Goal: Transaction & Acquisition: Download file/media

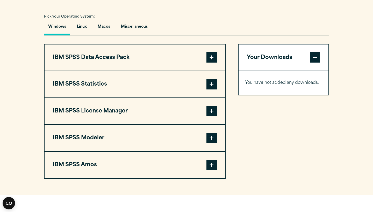
scroll to position [369, 0]
click at [142, 95] on button "IBM SPSS Statistics" at bounding box center [135, 84] width 181 height 26
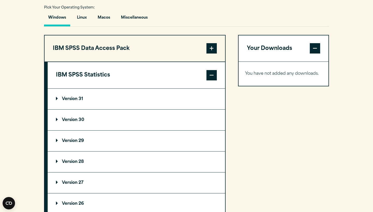
scroll to position [383, 0]
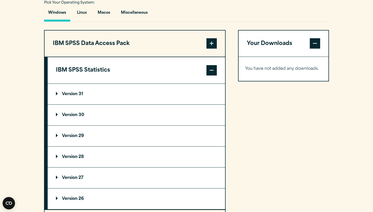
click at [77, 96] on p "Version 31" at bounding box center [69, 94] width 27 height 4
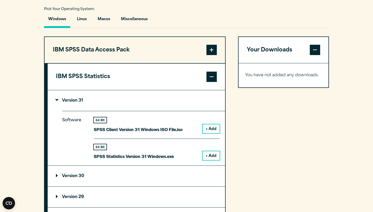
scroll to position [365, 0]
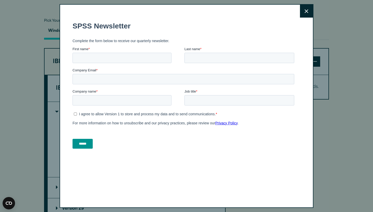
click at [300, 8] on button "Close" at bounding box center [306, 11] width 13 height 13
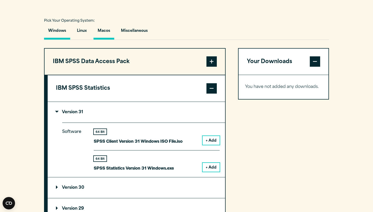
click at [105, 40] on button "Macos" at bounding box center [103, 32] width 21 height 15
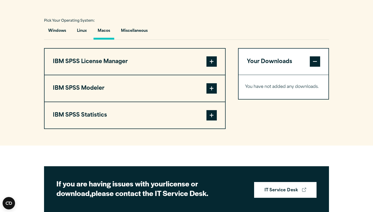
click at [126, 129] on button "IBM SPSS Statistics" at bounding box center [135, 115] width 181 height 26
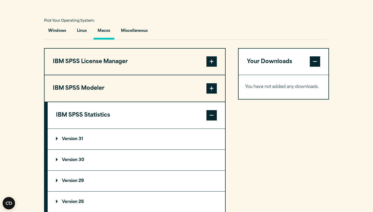
scroll to position [384, 0]
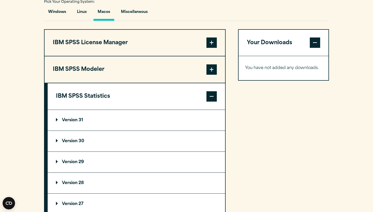
click at [67, 123] on p "Version 31" at bounding box center [69, 120] width 27 height 4
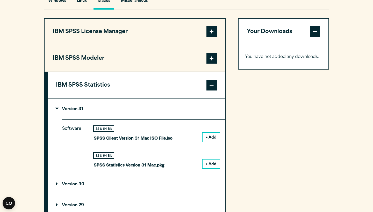
scroll to position [399, 0]
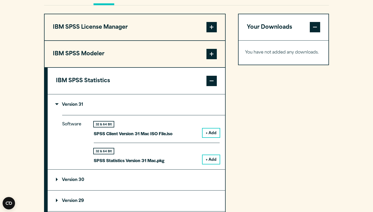
click at [201, 164] on div "32 & 64 Bit SPSS Statistics Version 31 Mac.pkg + Add" at bounding box center [157, 153] width 126 height 21
click at [208, 164] on button "+ Add" at bounding box center [211, 159] width 17 height 9
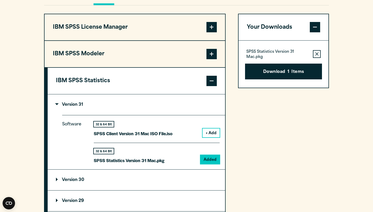
click at [208, 138] on button "+ Add" at bounding box center [211, 133] width 17 height 9
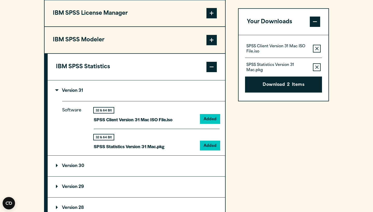
scroll to position [414, 0]
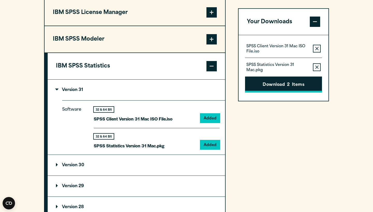
click at [260, 88] on button "Download 2 Items" at bounding box center [283, 85] width 77 height 16
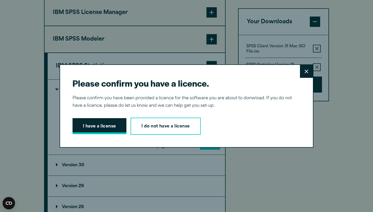
click at [99, 129] on button "I have a license" at bounding box center [100, 126] width 54 height 16
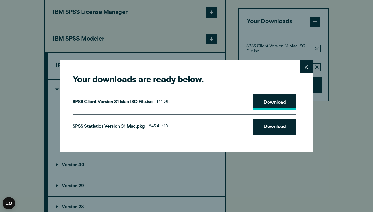
click at [269, 104] on link "Download" at bounding box center [274, 103] width 43 height 16
click at [271, 126] on link "Download" at bounding box center [274, 127] width 43 height 16
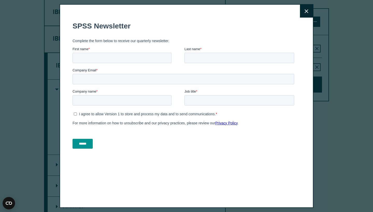
click at [304, 11] on button "Close" at bounding box center [306, 11] width 13 height 13
